Goal: Information Seeking & Learning: Learn about a topic

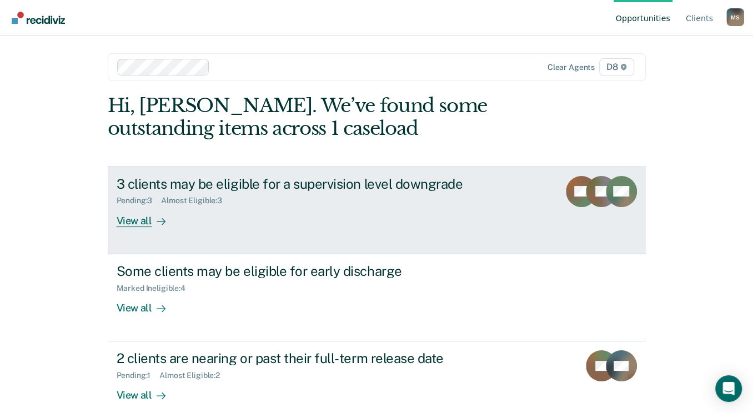
click at [133, 219] on div "View all" at bounding box center [148, 217] width 62 height 22
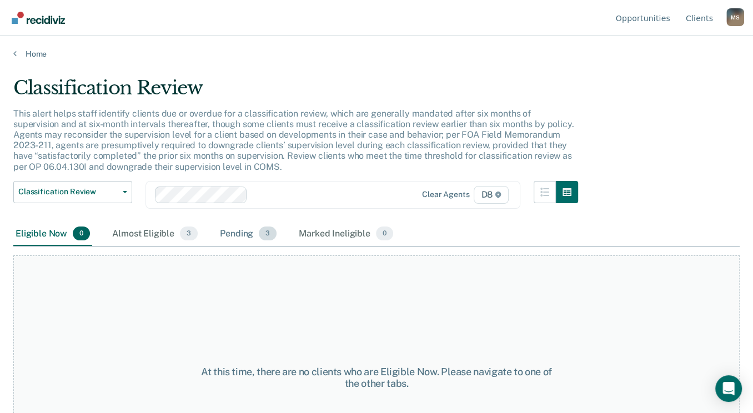
click at [234, 233] on div "Pending 3" at bounding box center [248, 234] width 61 height 24
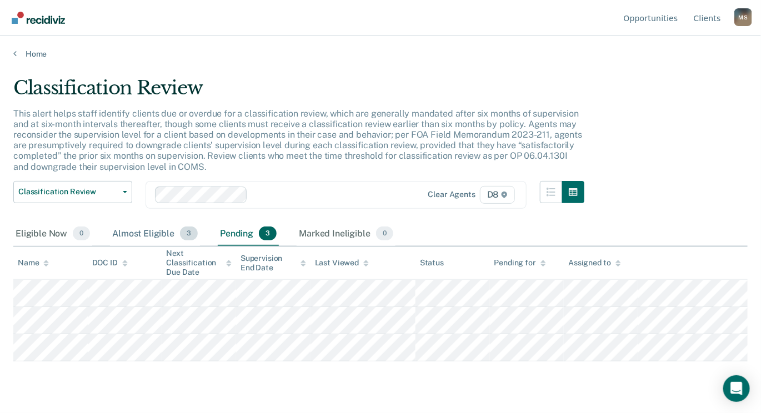
click at [152, 233] on div "Almost Eligible 3" at bounding box center [155, 234] width 90 height 24
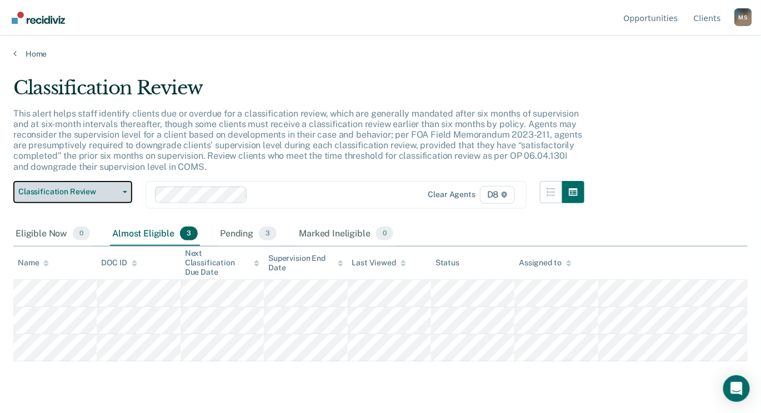
click at [124, 192] on icon "button" at bounding box center [125, 192] width 4 height 2
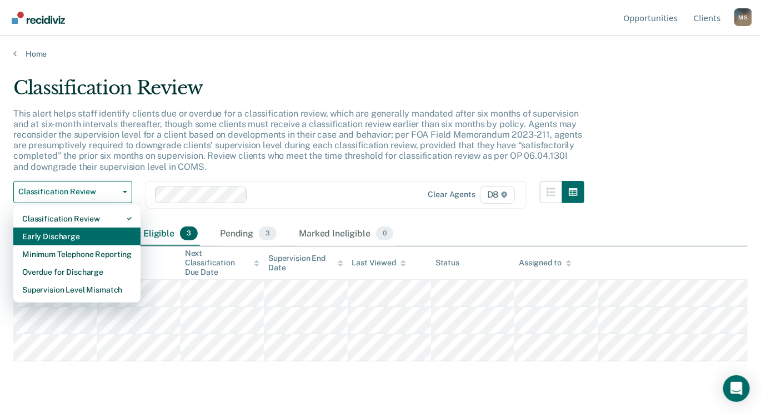
click at [77, 231] on div "Early Discharge" at bounding box center [76, 237] width 109 height 18
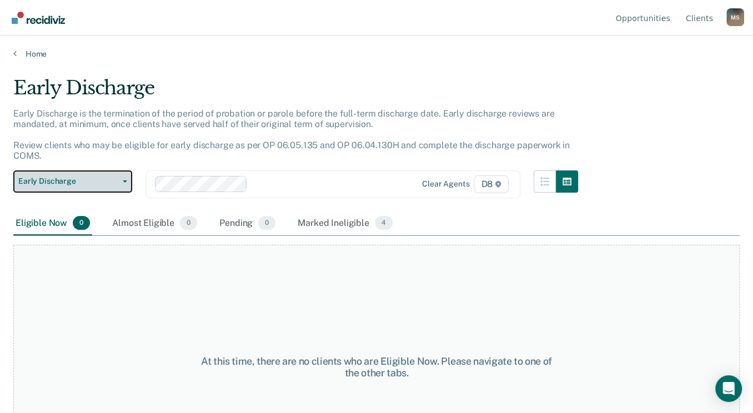
click at [121, 181] on span "button" at bounding box center [122, 182] width 9 height 2
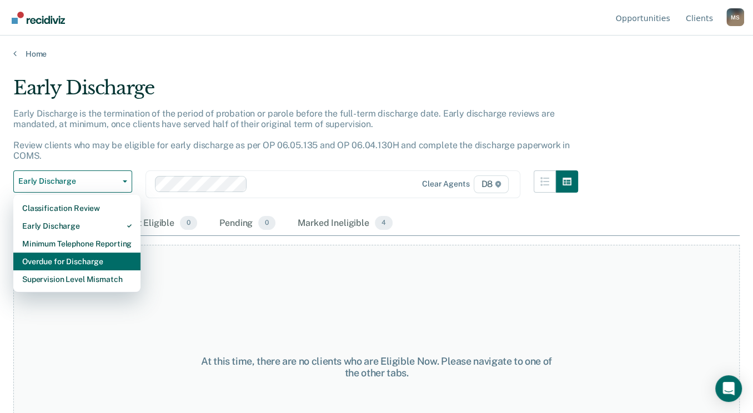
click at [88, 264] on div "Overdue for Discharge" at bounding box center [76, 262] width 109 height 18
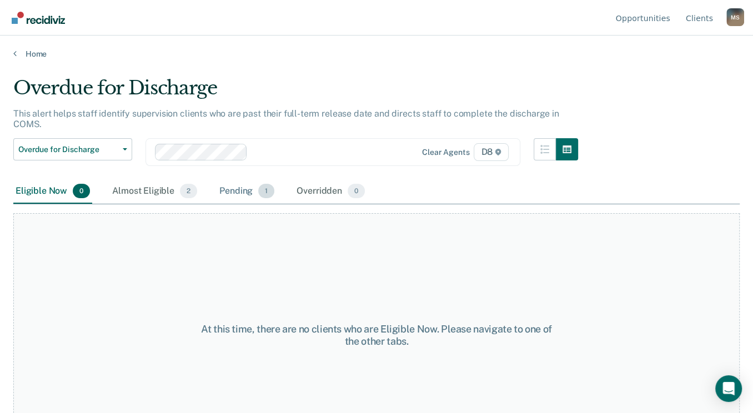
click at [234, 182] on div "Pending 1" at bounding box center [246, 191] width 59 height 24
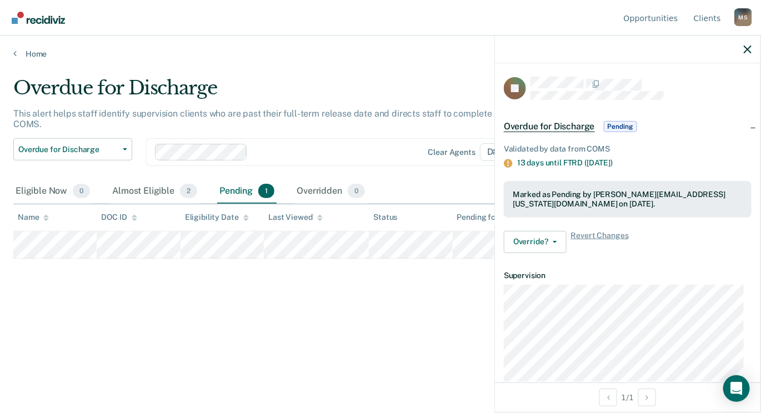
click at [429, 67] on main "Overdue for Discharge This alert helps staff identify supervision clients who a…" at bounding box center [380, 234] width 761 height 351
